Goal: Navigation & Orientation: Understand site structure

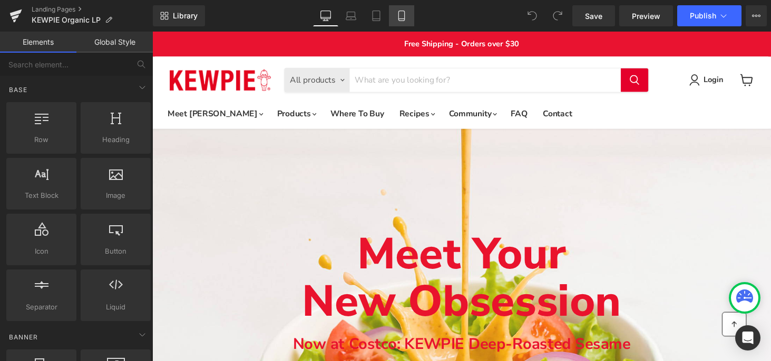
click at [408, 8] on link "Mobile" at bounding box center [401, 15] width 25 height 21
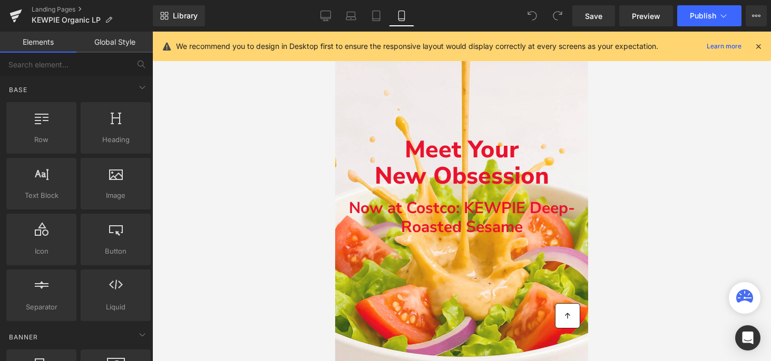
scroll to position [63, 0]
click at [380, 13] on icon at bounding box center [375, 16] width 7 height 10
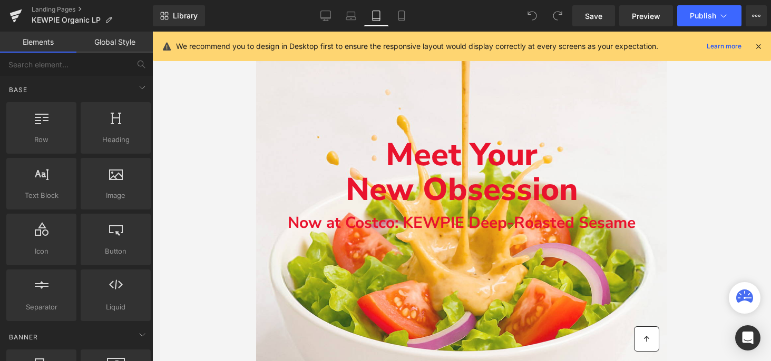
scroll to position [63, 0]
click at [353, 15] on icon at bounding box center [351, 16] width 11 height 11
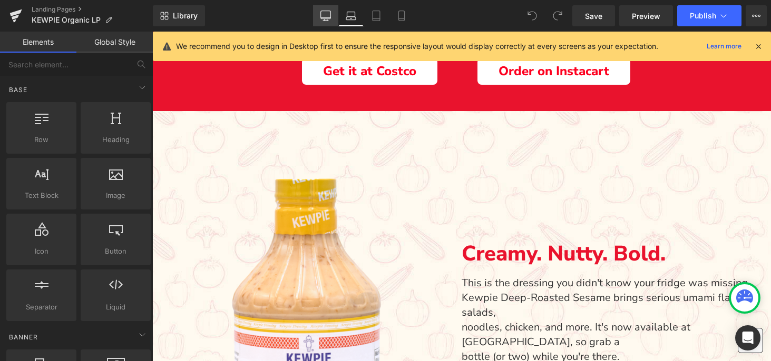
click at [326, 13] on icon at bounding box center [325, 16] width 11 height 11
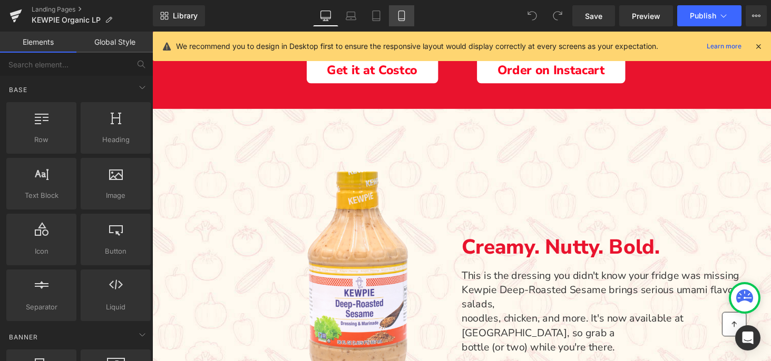
click at [406, 13] on icon at bounding box center [401, 16] width 11 height 11
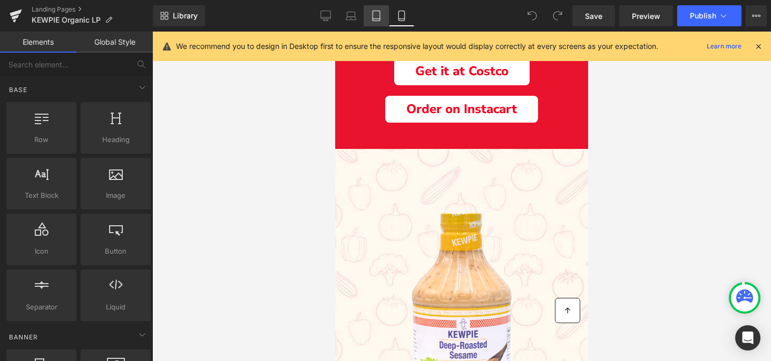
click at [370, 15] on link "Tablet" at bounding box center [375, 15] width 25 height 21
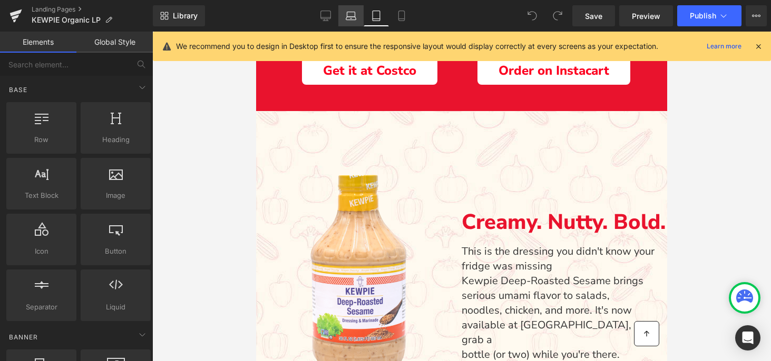
click at [347, 15] on icon at bounding box center [351, 14] width 8 height 5
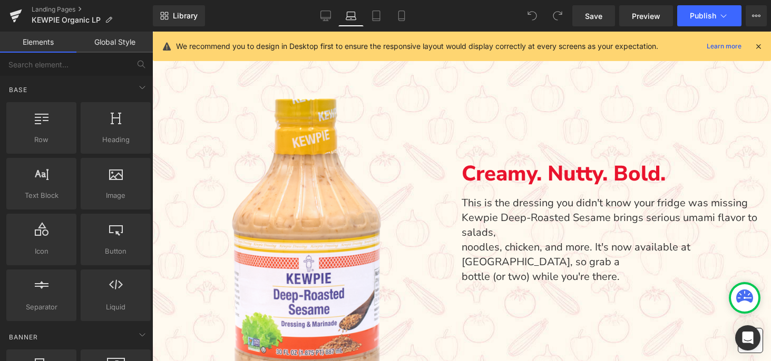
click at [344, 15] on link "Laptop" at bounding box center [350, 15] width 25 height 21
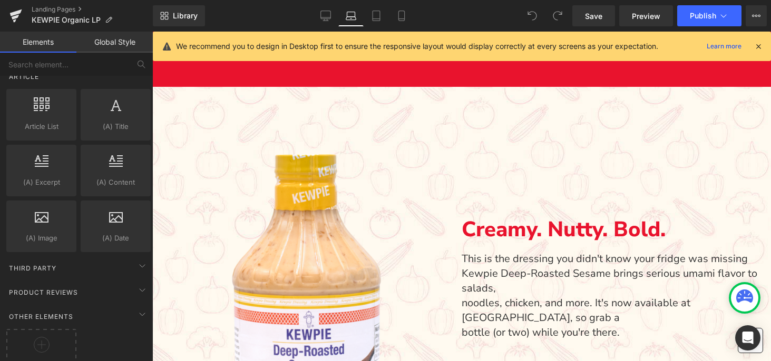
scroll to position [408, 0]
